Goal: Use online tool/utility

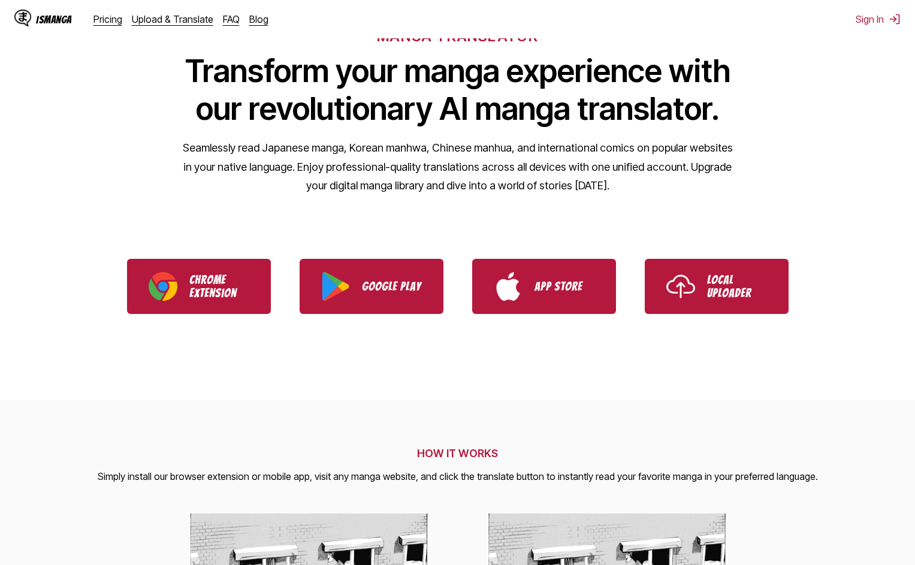
scroll to position [240, 0]
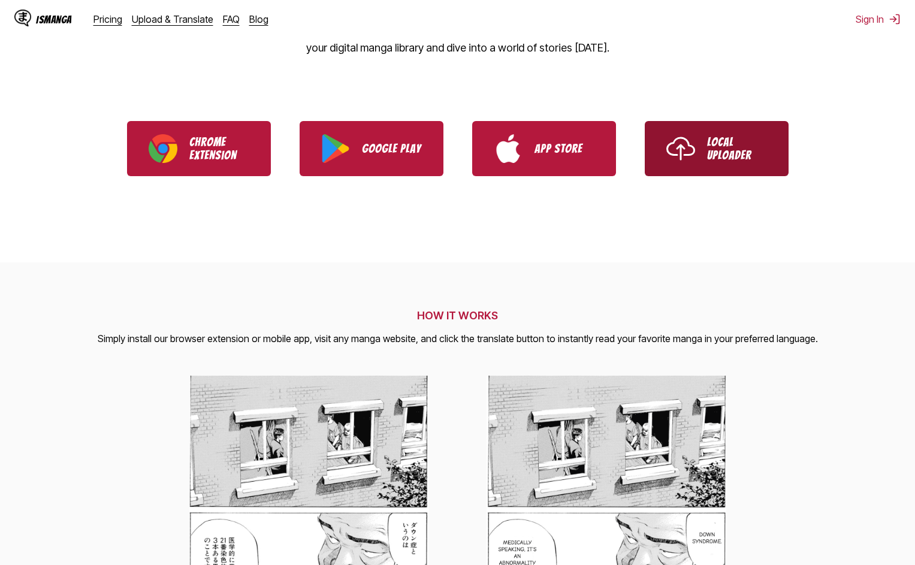
click at [734, 165] on link "Local Uploader" at bounding box center [716, 148] width 144 height 55
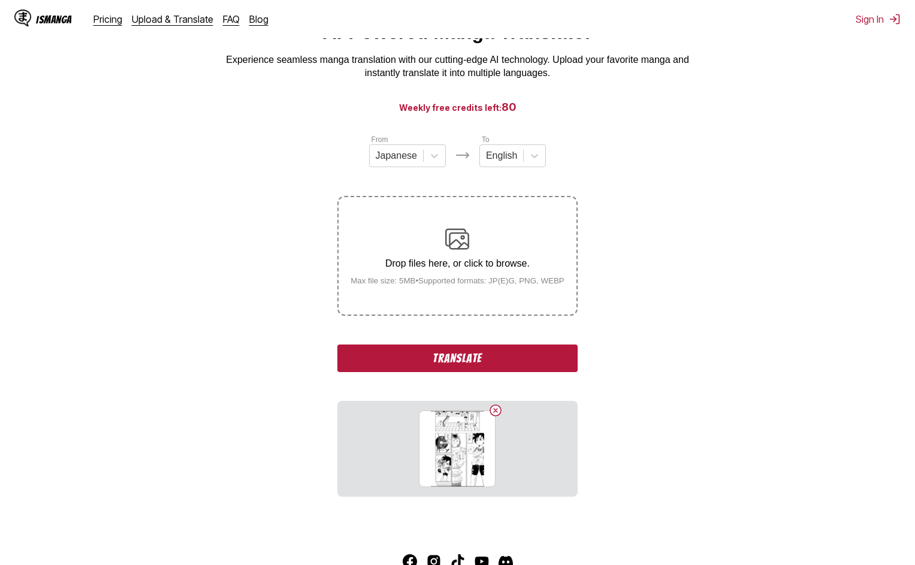
scroll to position [120, 0]
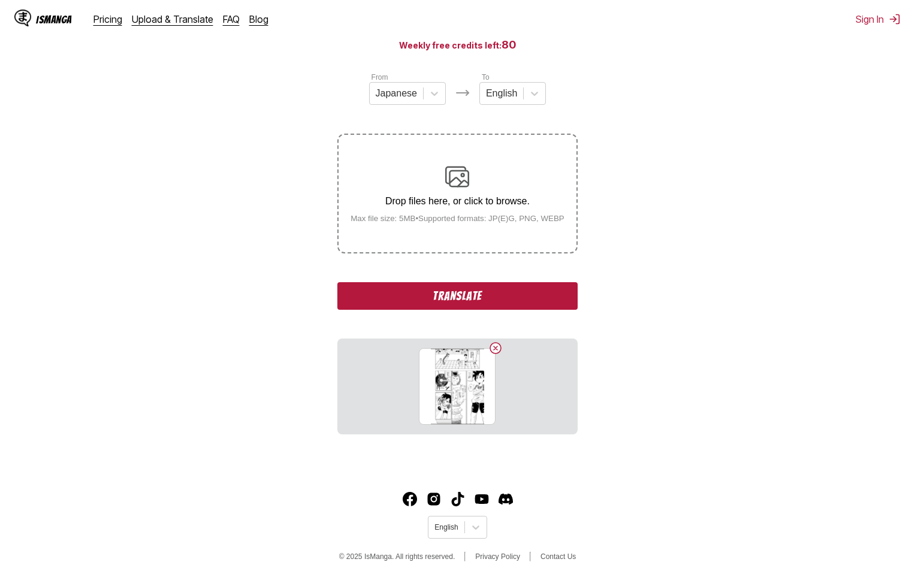
click at [469, 305] on button "Translate" at bounding box center [457, 296] width 240 height 28
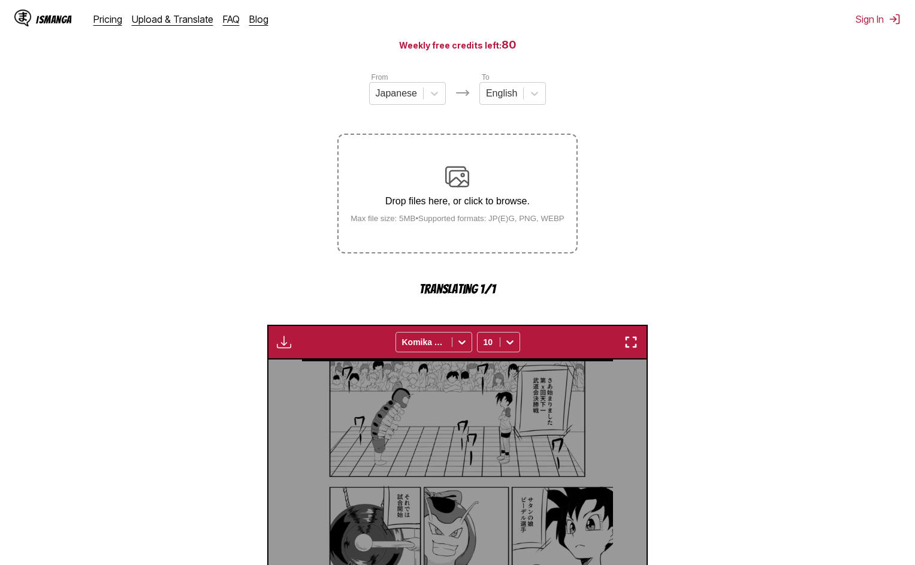
scroll to position [355, 0]
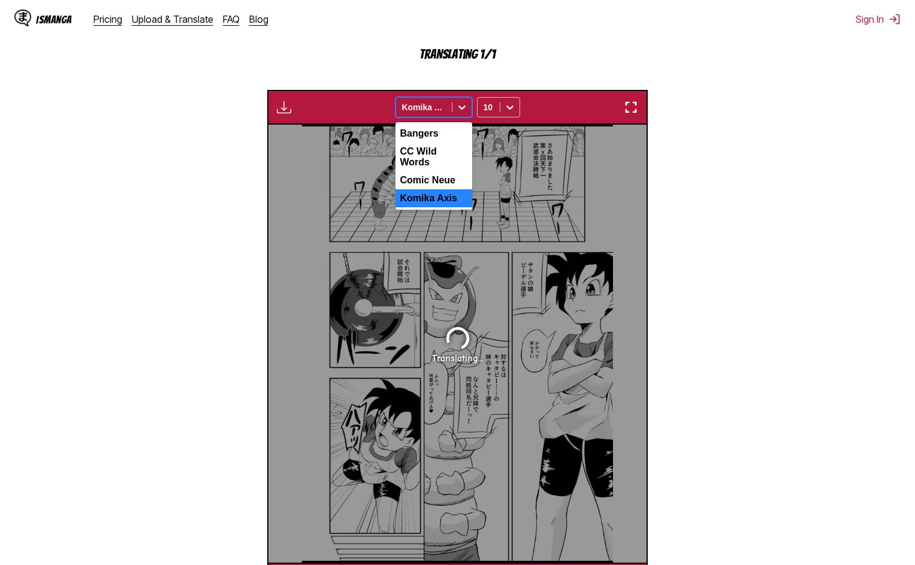
click at [461, 110] on icon at bounding box center [461, 107] width 7 height 4
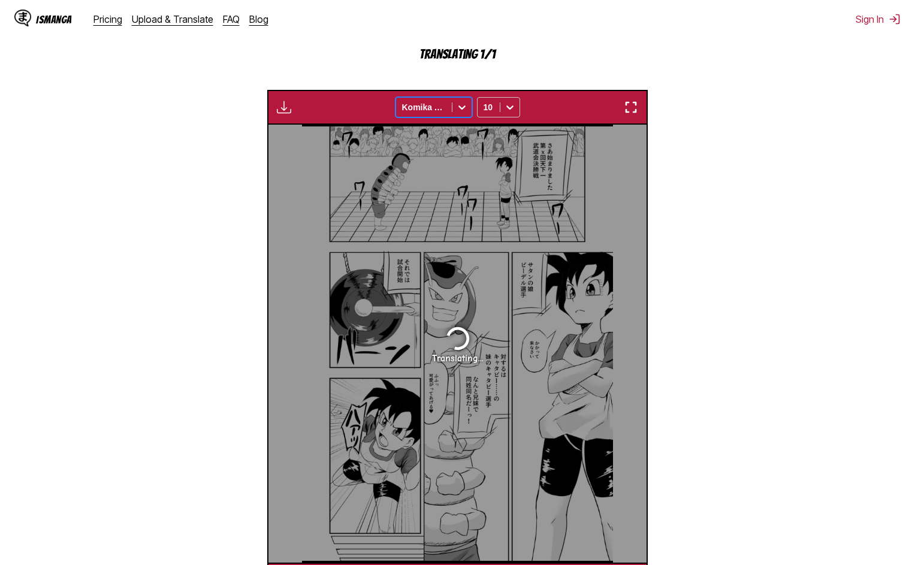
click at [461, 110] on icon at bounding box center [461, 107] width 7 height 4
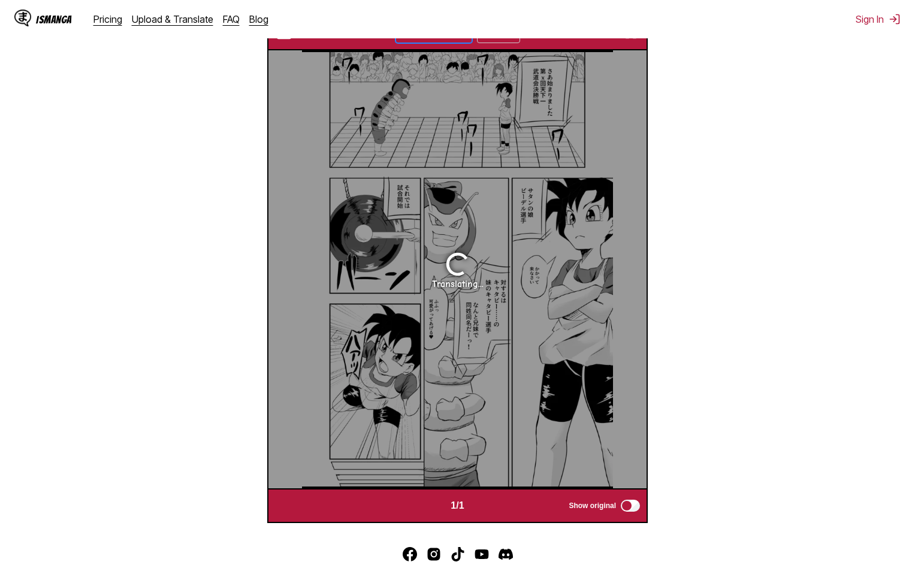
scroll to position [320, 0]
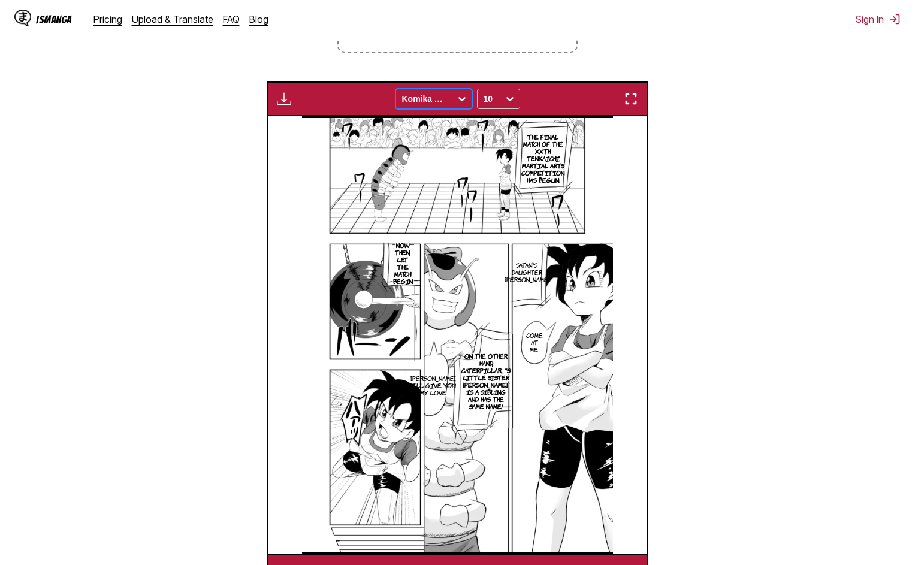
click at [460, 99] on icon at bounding box center [462, 99] width 12 height 12
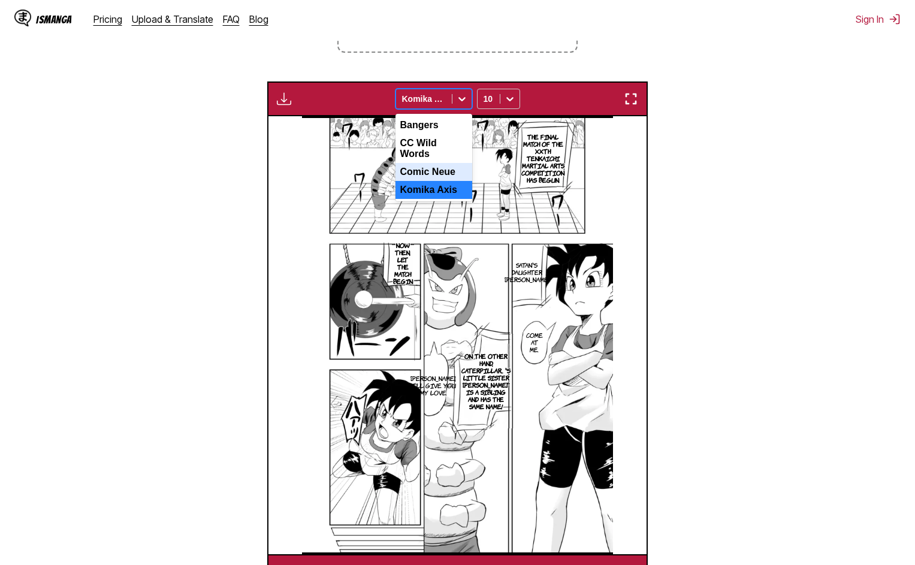
click at [439, 166] on div "Comic Neue" at bounding box center [433, 172] width 77 height 18
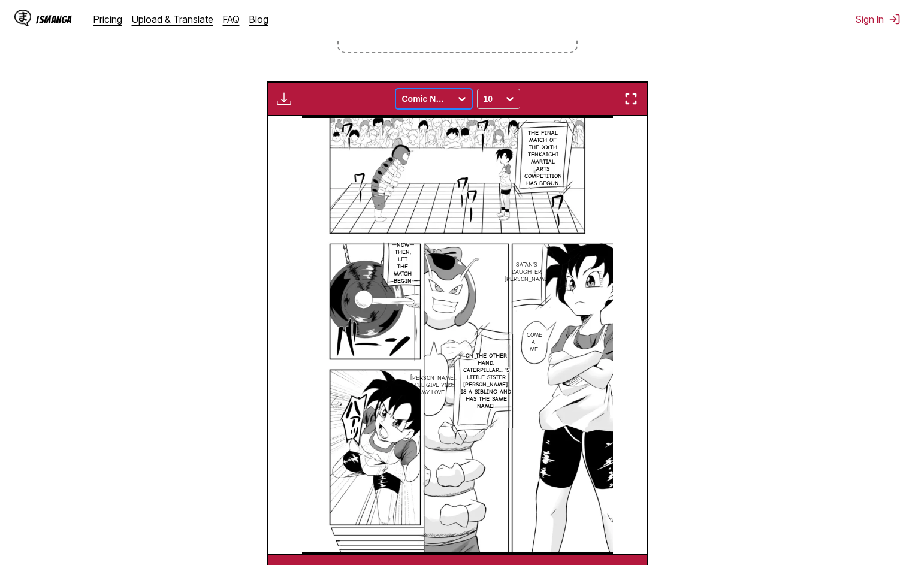
click at [459, 104] on icon at bounding box center [462, 99] width 12 height 12
click at [448, 145] on div "CC Wild Words" at bounding box center [433, 148] width 77 height 29
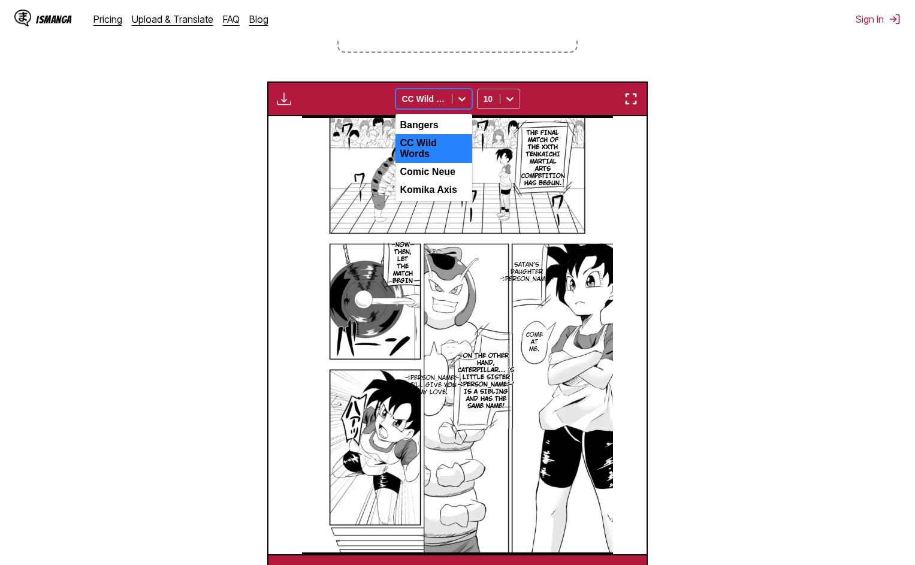
click at [465, 105] on icon at bounding box center [462, 99] width 12 height 12
click at [456, 125] on div "Bangers" at bounding box center [433, 125] width 77 height 18
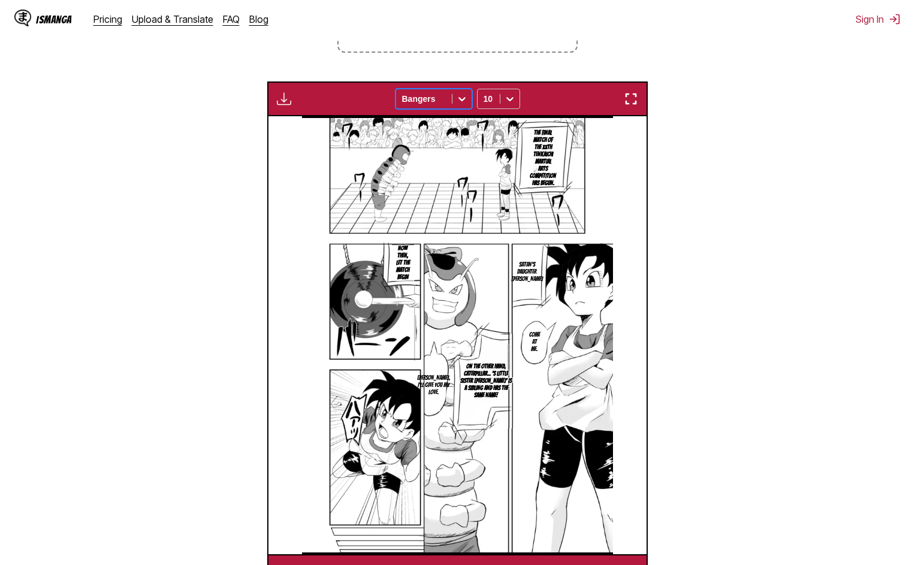
click at [468, 99] on div at bounding box center [461, 98] width 19 height 19
click at [446, 169] on div "Comic Neue" at bounding box center [433, 172] width 77 height 18
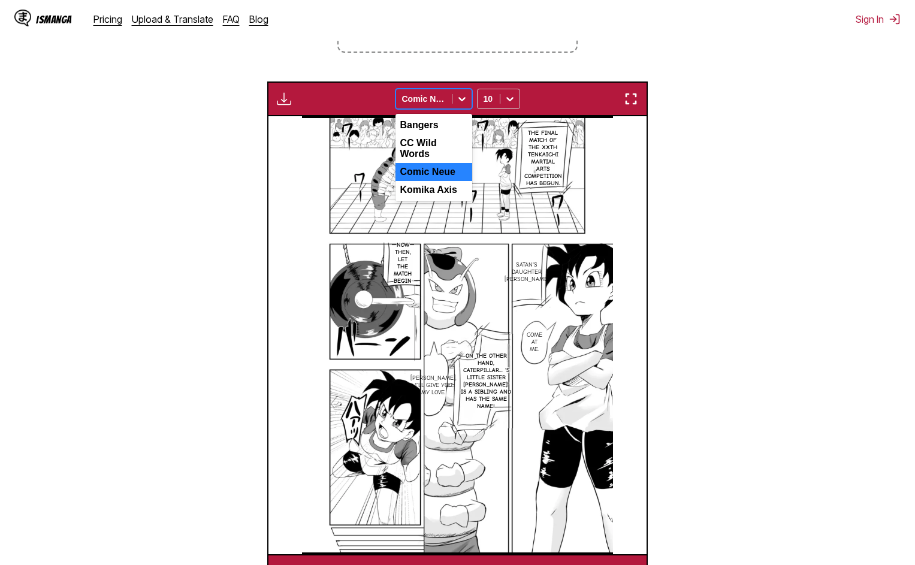
click at [467, 105] on icon at bounding box center [462, 99] width 12 height 12
click at [441, 181] on div "Komika Axis" at bounding box center [433, 190] width 77 height 18
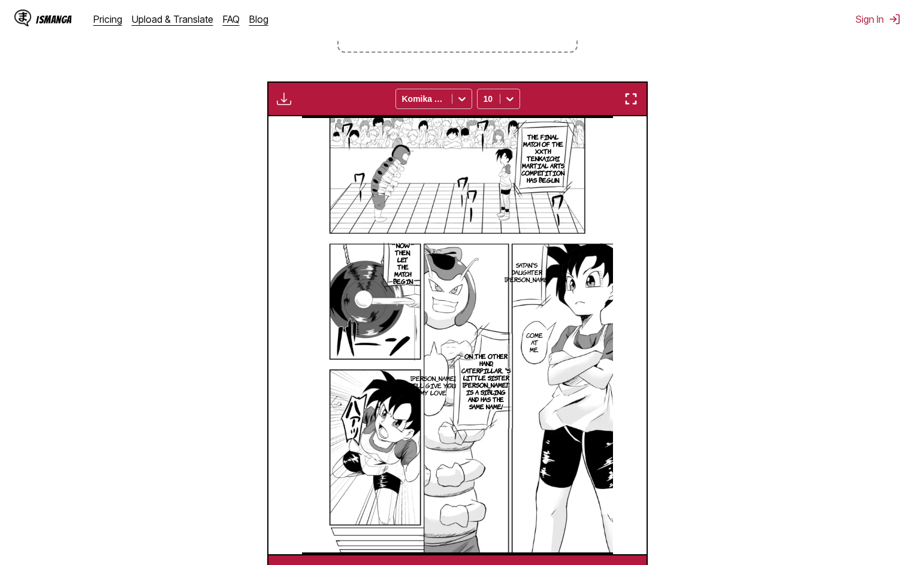
click at [289, 99] on img "button" at bounding box center [284, 99] width 14 height 14
click at [252, 334] on section "From Japanese To English Drop files here, or click to browse. Max file size: 5M…" at bounding box center [457, 230] width 895 height 718
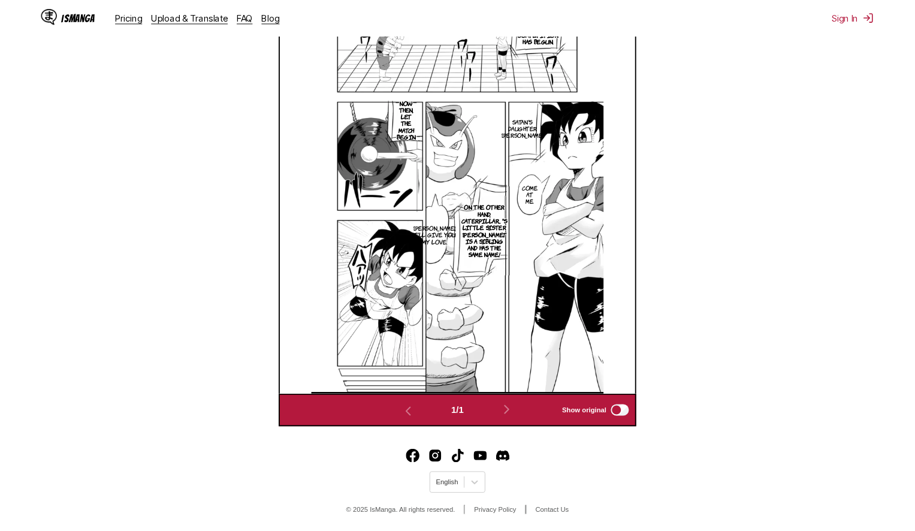
scroll to position [437, 0]
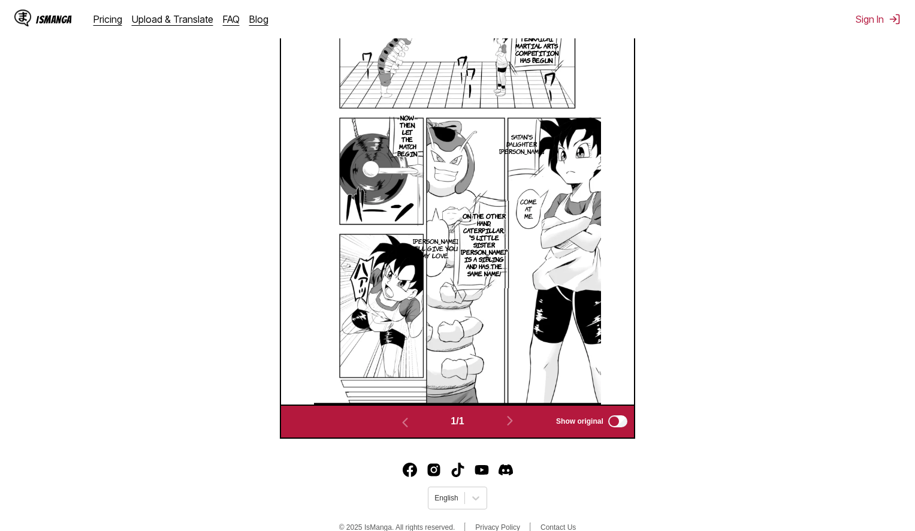
click at [746, 225] on section "From Japanese To English Drop files here, or click to browse. Max file size: 5M…" at bounding box center [457, 96] width 895 height 684
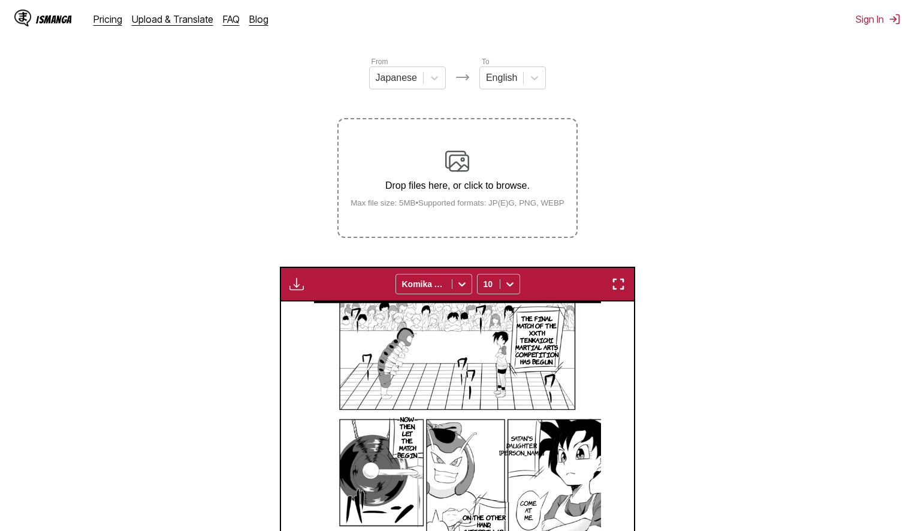
scroll to position [0, 0]
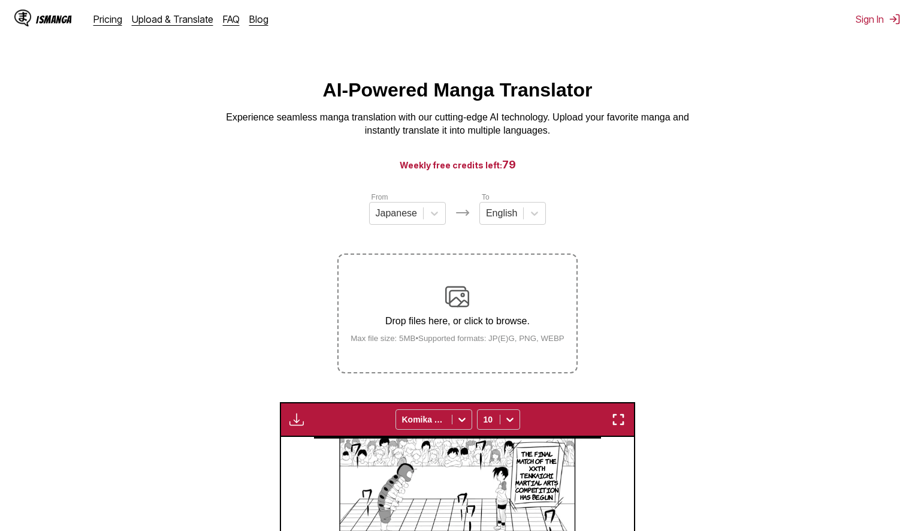
drag, startPoint x: 749, startPoint y: 350, endPoint x: 680, endPoint y: 98, distance: 261.8
click at [108, 20] on link "Pricing" at bounding box center [107, 19] width 29 height 12
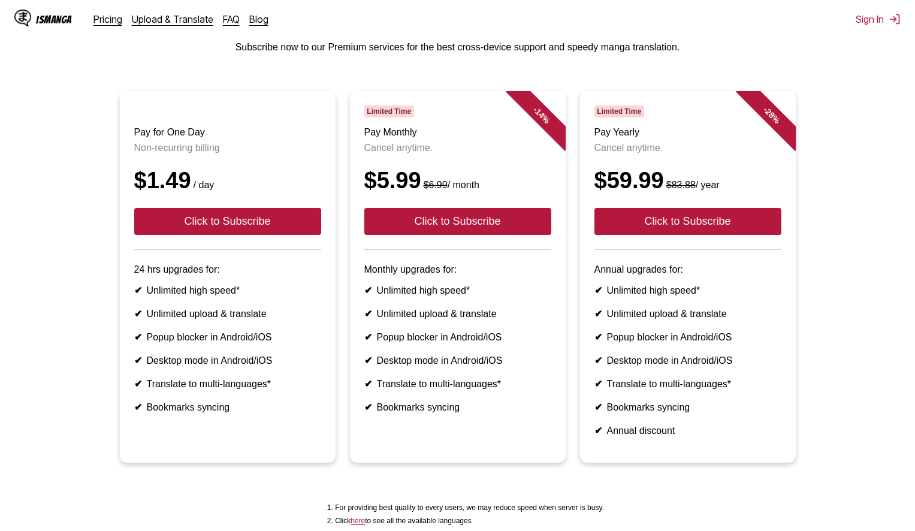
scroll to position [208, 0]
